Goal: Task Accomplishment & Management: Complete application form

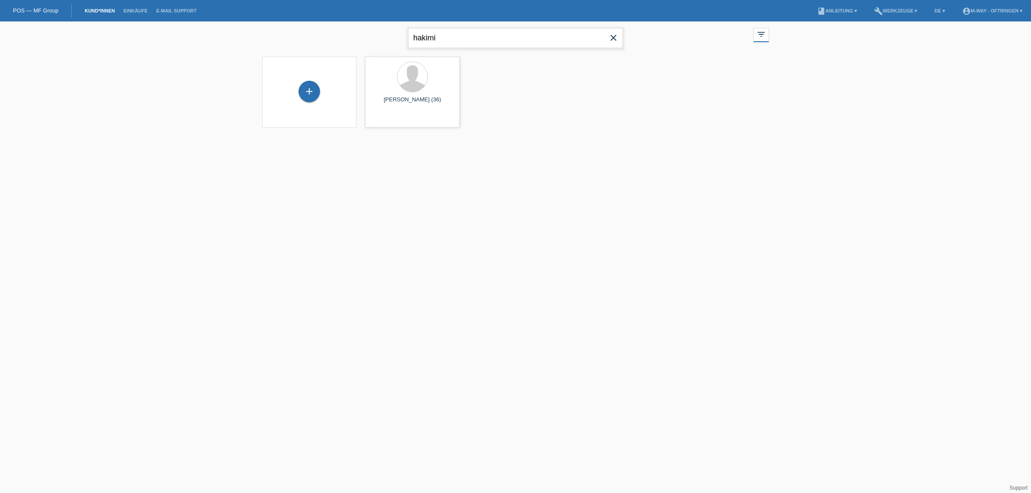
drag, startPoint x: 459, startPoint y: 40, endPoint x: 379, endPoint y: 50, distance: 81.0
click at [379, 50] on div "hakimi close filter_list view_module Alle Kund*innen anzeigen star Markierte [P…" at bounding box center [516, 36] width 516 height 31
type input "leipold"
click at [415, 87] on div at bounding box center [412, 77] width 30 height 30
click at [412, 95] on div "[PERSON_NAME] (46) launch Anzeigen" at bounding box center [412, 91] width 95 height 71
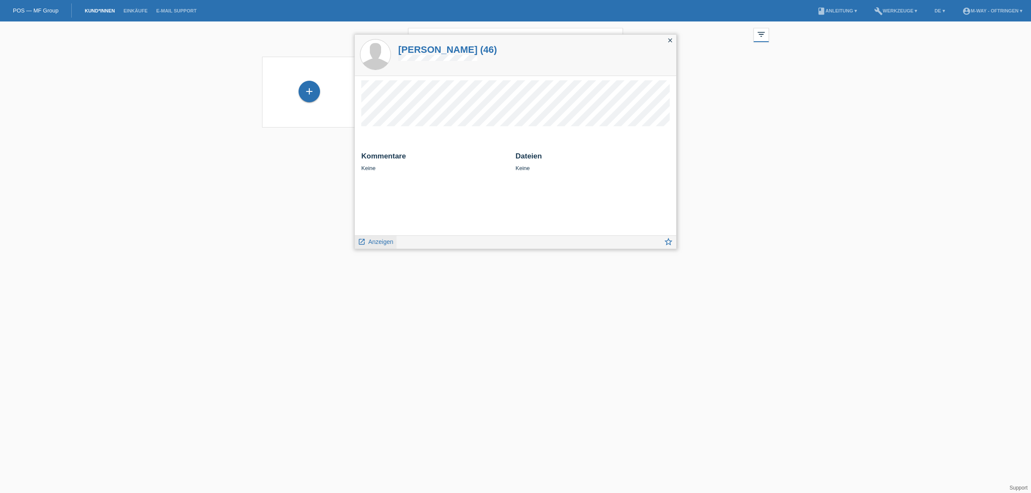
click at [379, 243] on span "Anzeigen" at bounding box center [380, 241] width 25 height 7
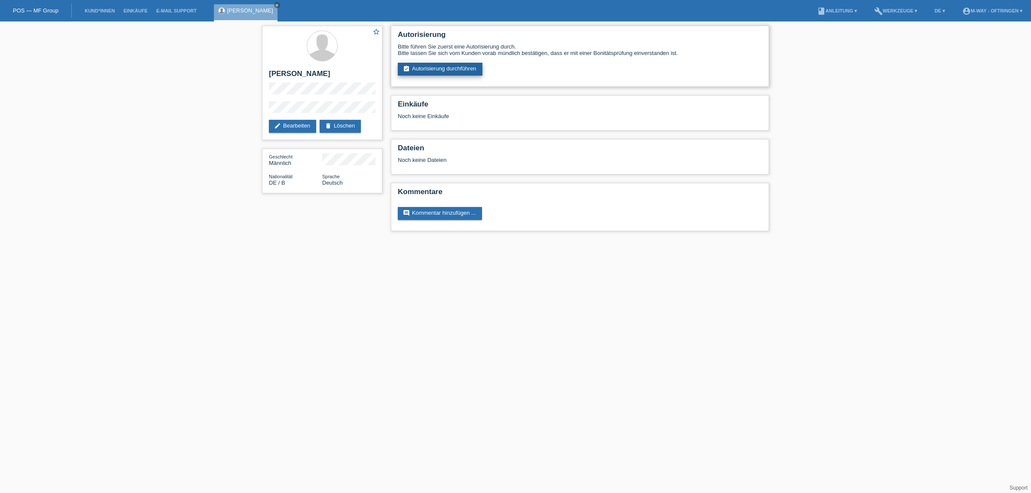
click at [442, 69] on link "assignment_turned_in Autorisierung durchführen" at bounding box center [440, 69] width 85 height 13
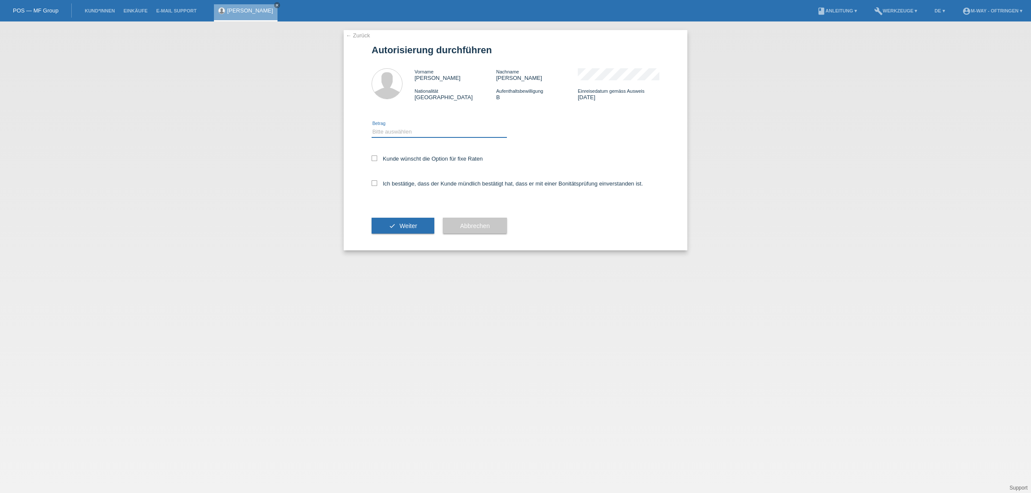
click at [476, 134] on select "Bitte auswählen CHF 1.00 - CHF 499.00 CHF 500.00 - CHF 1'999.00 CHF 2'000.00 - …" at bounding box center [439, 132] width 135 height 10
select select "3"
click at [372, 127] on select "Bitte auswählen CHF 1.00 - CHF 499.00 CHF 500.00 - CHF 1'999.00 CHF 2'000.00 - …" at bounding box center [439, 132] width 135 height 10
click at [405, 156] on label "Kunde wünscht die Option für fixe Raten" at bounding box center [427, 159] width 111 height 6
click at [377, 156] on input "Kunde wünscht die Option für fixe Raten" at bounding box center [375, 159] width 6 height 6
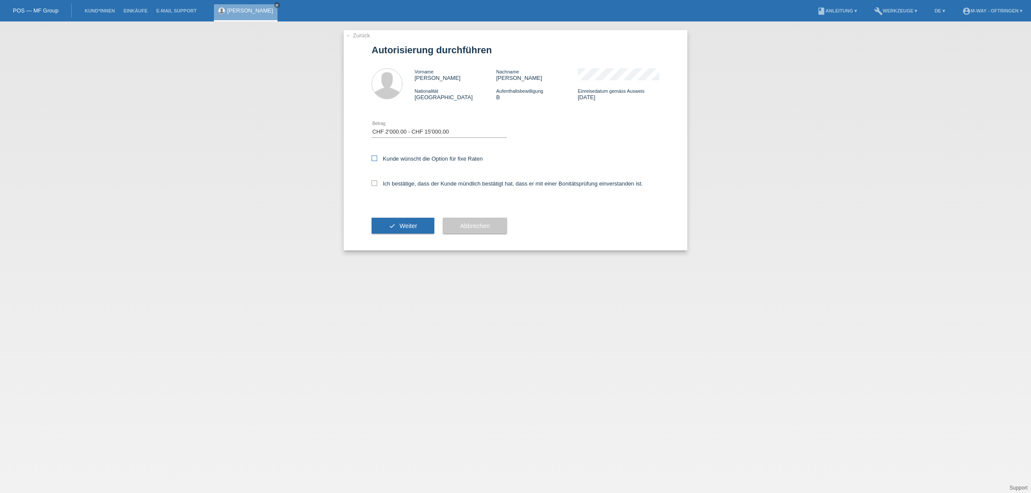
checkbox input "true"
click at [406, 181] on label "Ich bestätige, dass der Kunde mündlich bestätigt hat, dass er mit einer Bonität…" at bounding box center [508, 183] width 272 height 6
click at [377, 181] on input "Ich bestätige, dass der Kunde mündlich bestätigt hat, dass er mit einer Bonität…" at bounding box center [375, 183] width 6 height 6
checkbox input "true"
click at [412, 231] on button "check Weiter" at bounding box center [403, 226] width 63 height 16
